Goal: Information Seeking & Learning: Learn about a topic

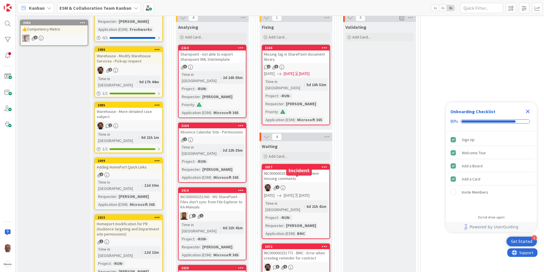
scroll to position [171, 0]
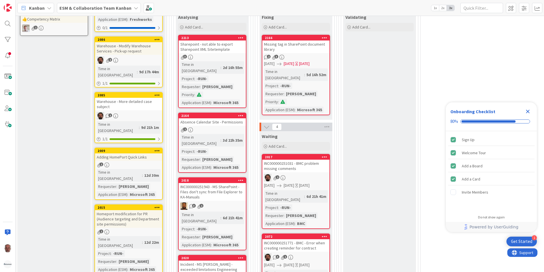
click at [237, 50] on div "Sharepoint - not able to export Sharepoint XML Sitetemplate" at bounding box center [212, 46] width 67 height 13
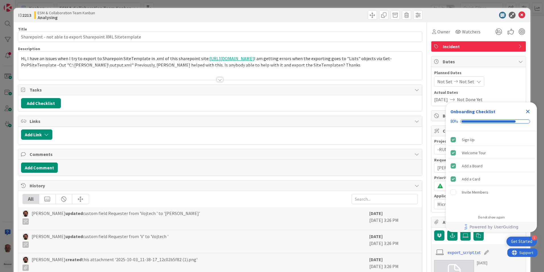
type input "Sharepoint - not able to export Sharepoint XML Sitetemplate"
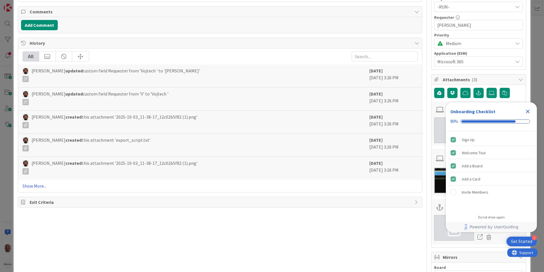
scroll to position [171, 0]
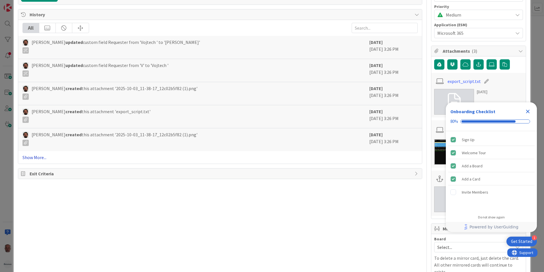
click at [32, 156] on link "Show More..." at bounding box center [219, 157] width 395 height 7
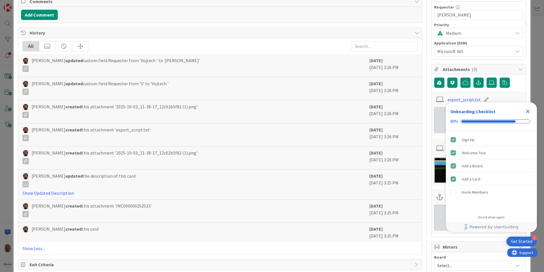
scroll to position [0, 0]
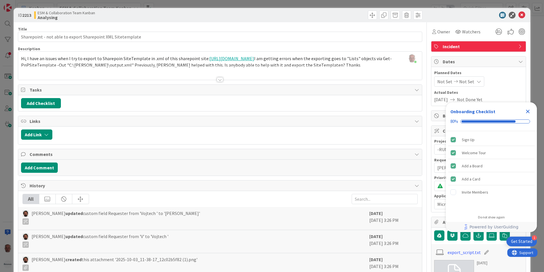
click at [218, 77] on div at bounding box center [220, 79] width 6 height 5
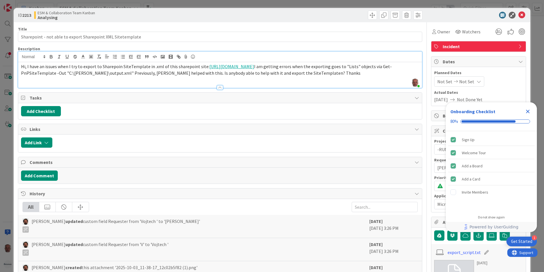
click at [529, 112] on icon "Close Checklist" at bounding box center [528, 111] width 7 height 7
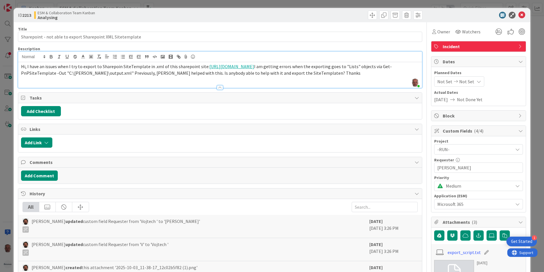
click at [4, 167] on div "ID 2213 ESM & Collaboration Team Kanban Analysing Title 60 / 128 Sharepoint - n…" at bounding box center [272, 136] width 544 height 272
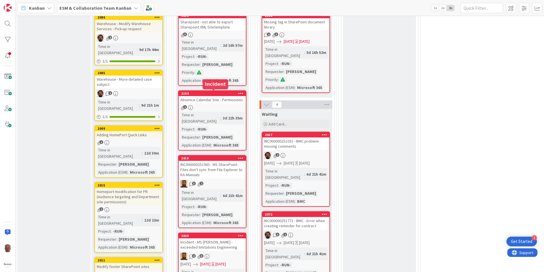
scroll to position [199, 0]
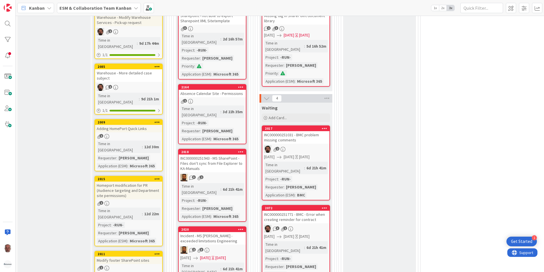
click at [232, 99] on div "1" at bounding box center [212, 101] width 67 height 5
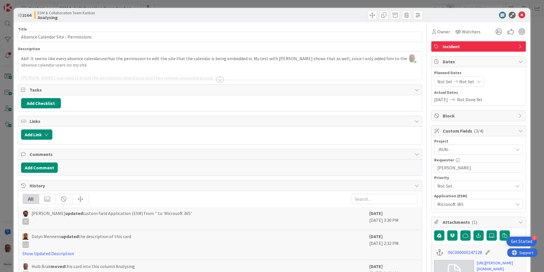
click at [217, 79] on div at bounding box center [220, 79] width 6 height 5
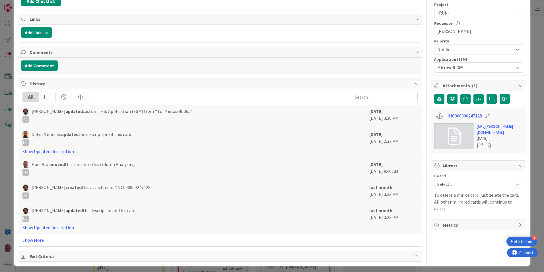
scroll to position [138, 0]
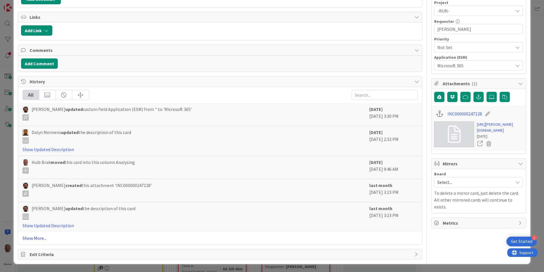
click at [30, 238] on link "Show More..." at bounding box center [219, 237] width 395 height 7
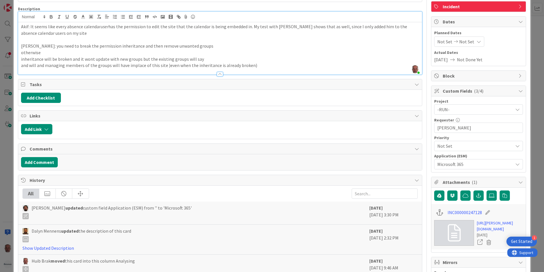
scroll to position [0, 0]
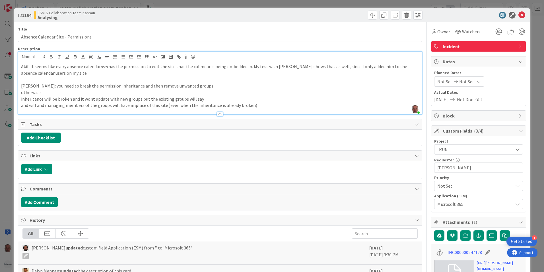
click at [8, 206] on div "ID 2164 ESM & Collaboration Team Kanban Analysing Title 36 / 128 Absence Calend…" at bounding box center [272, 136] width 544 height 272
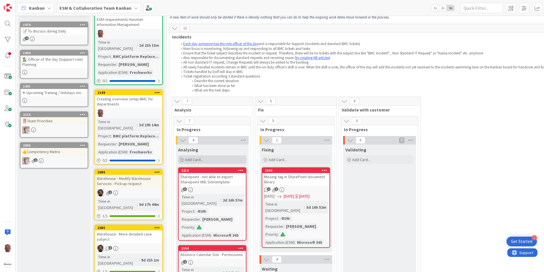
scroll to position [28, 0]
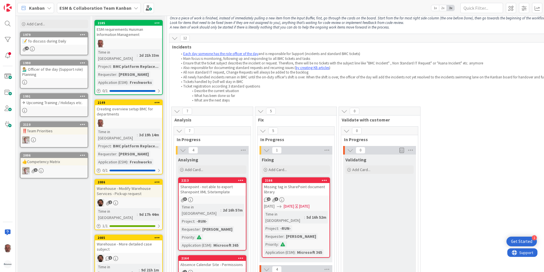
click at [314, 186] on div "Missing tag in SharePoint document library" at bounding box center [295, 189] width 67 height 13
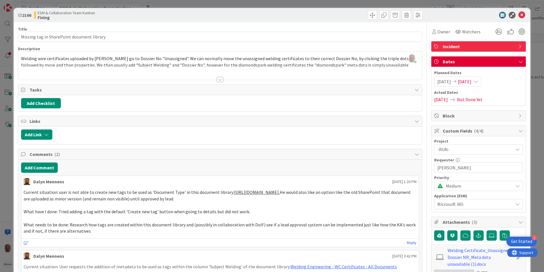
click at [218, 79] on div at bounding box center [220, 79] width 6 height 5
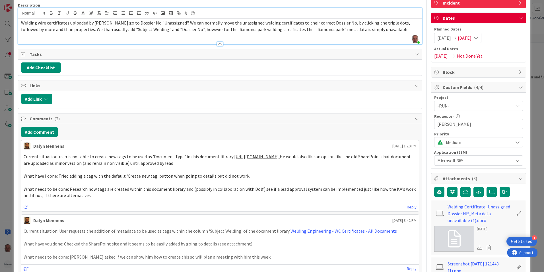
scroll to position [57, 0]
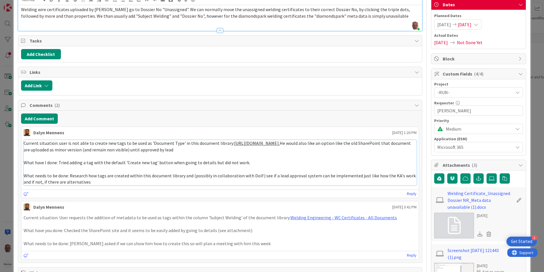
click at [234, 146] on link "[URL][DOMAIN_NAME]." at bounding box center [257, 143] width 46 height 6
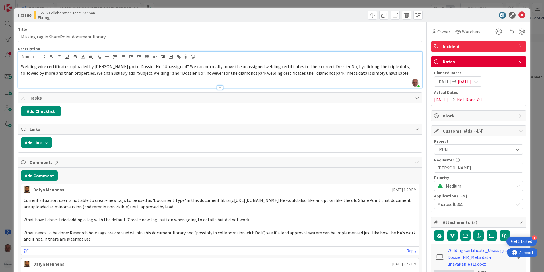
click at [8, 198] on div "ID 2166 ESM & Collaboration Team Kanban Fixing Title 42 / 128 Missing tag in Sh…" at bounding box center [272, 136] width 544 height 272
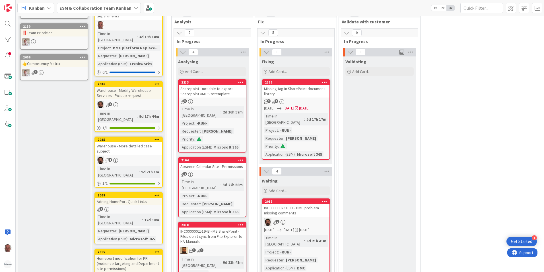
scroll to position [142, 0]
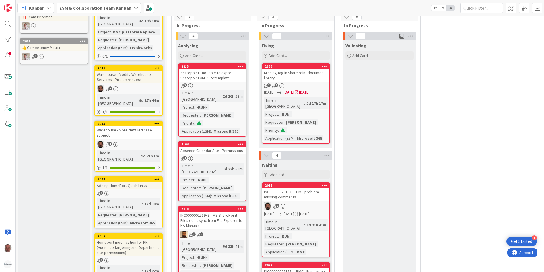
click at [315, 190] on div "INC000000251031 - BMC problem missing comments" at bounding box center [295, 194] width 67 height 13
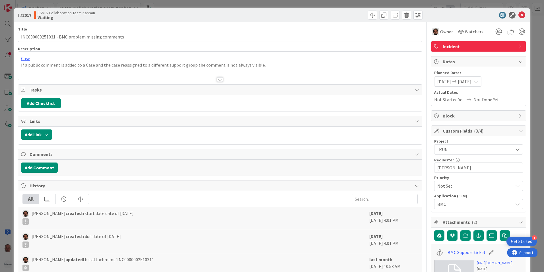
click at [218, 78] on div at bounding box center [220, 79] width 6 height 5
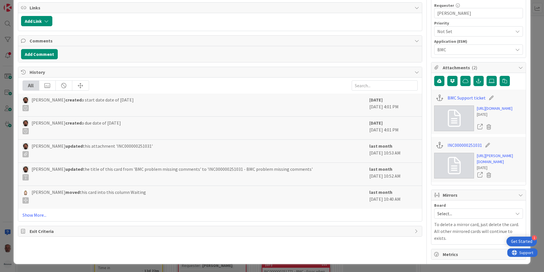
scroll to position [184, 0]
click at [34, 211] on link "Show More..." at bounding box center [219, 214] width 395 height 7
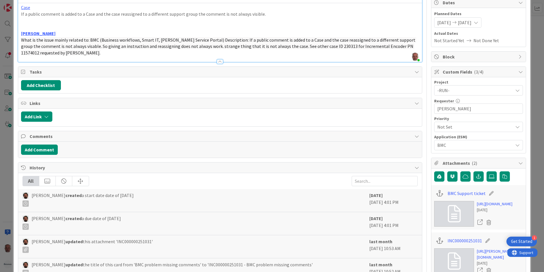
scroll to position [0, 0]
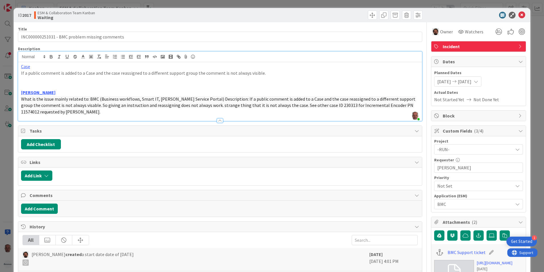
click at [8, 193] on div "ID 2017 ESM & Collaboration Team Kanban Waiting Title 46 / 128 INC000000251031 …" at bounding box center [272, 136] width 544 height 272
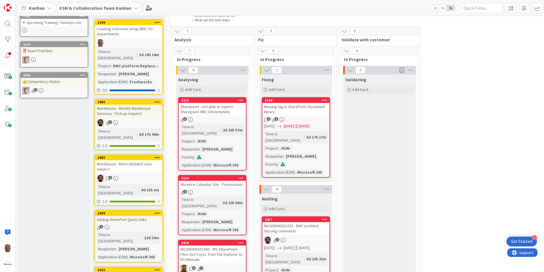
scroll to position [85, 0]
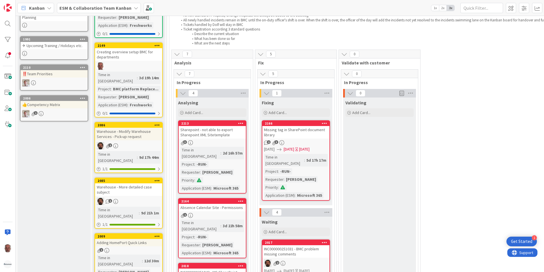
click at [239, 135] on div "Sharepoint - not able to export Sharepoint XML Sitetemplate" at bounding box center [212, 132] width 67 height 13
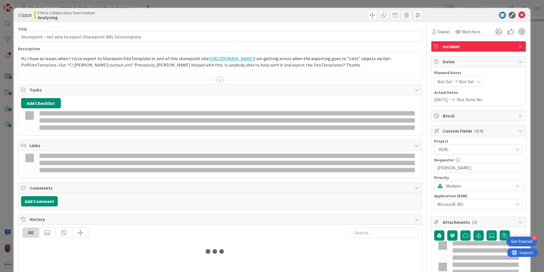
type input "Sharepoint - not able to export Sharepoint XML Sitetemplate"
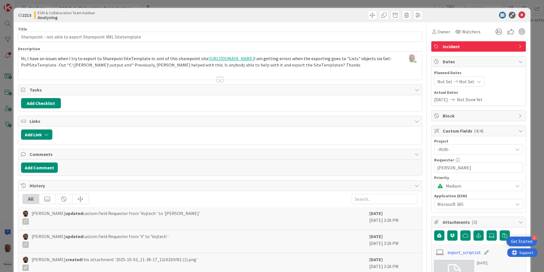
click at [217, 80] on div at bounding box center [220, 79] width 6 height 5
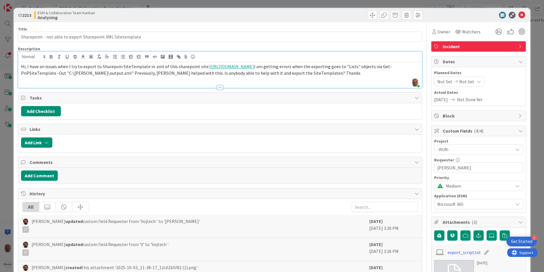
click at [218, 86] on div at bounding box center [220, 87] width 6 height 5
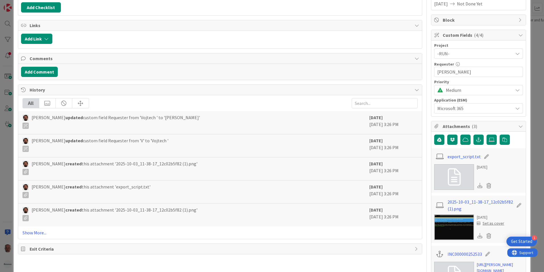
scroll to position [114, 0]
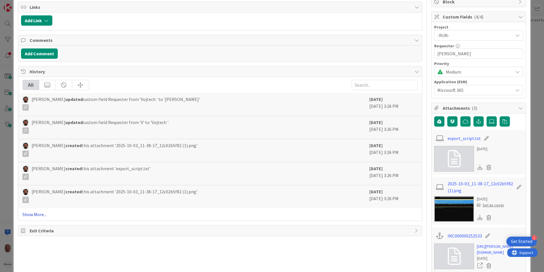
click at [32, 213] on link "Show More..." at bounding box center [219, 214] width 395 height 7
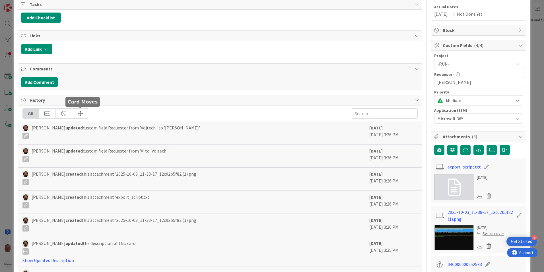
scroll to position [0, 0]
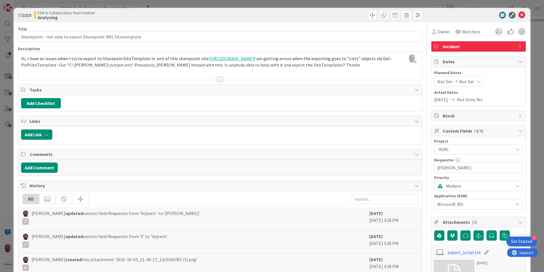
click at [6, 181] on div "ID 2213 ESM & Collaboration Team Kanban Analysing Title 60 / 128 Sharepoint - n…" at bounding box center [272, 136] width 544 height 272
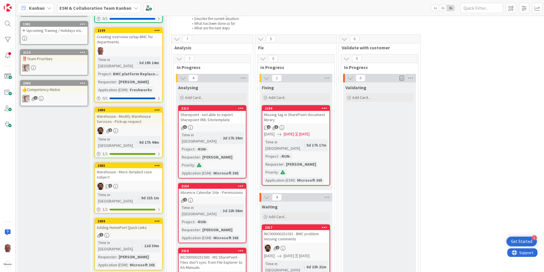
scroll to position [142, 0]
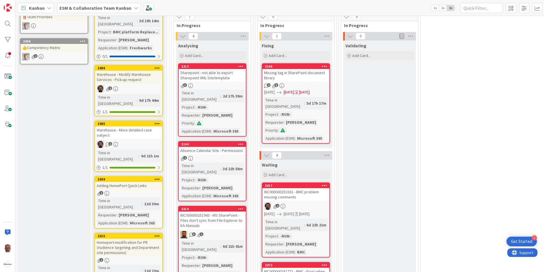
click at [237, 156] on div "1" at bounding box center [212, 158] width 67 height 5
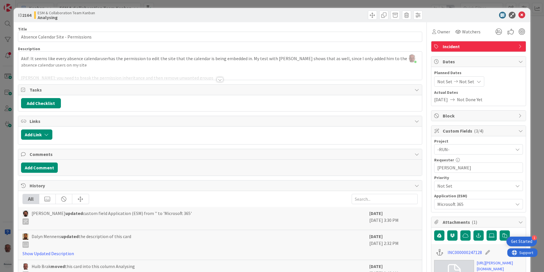
click at [7, 208] on div "ID 2164 ESM & Collaboration Team Kanban Analysing Title 36 / 128 Absence Calend…" at bounding box center [272, 136] width 544 height 272
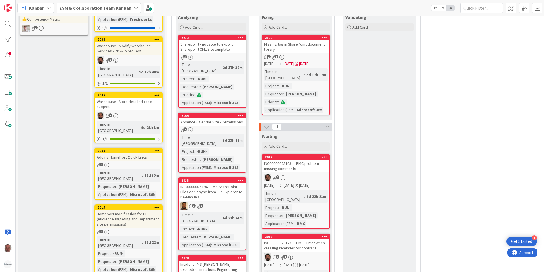
click at [322, 90] on div "Time in Column : 5d 17h 17m Project : -RUN- Requester : [PERSON_NAME] Priority …" at bounding box center [296, 90] width 64 height 44
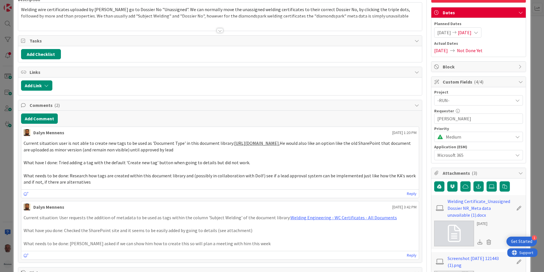
scroll to position [57, 0]
